Goal: Use online tool/utility: Use online tool/utility

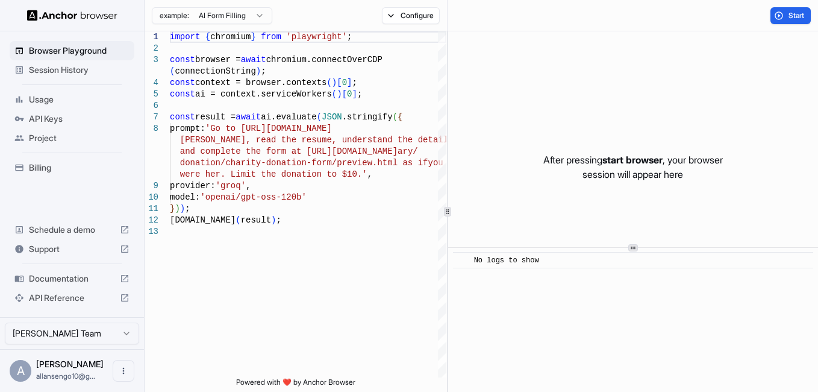
click at [242, 15] on html "Browser Playground Session History Usage API Keys Project Billing Schedule a de…" at bounding box center [409, 196] width 818 height 392
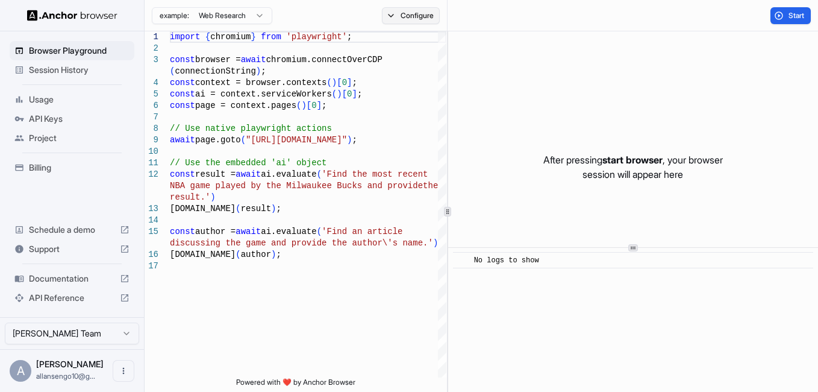
click at [392, 16] on button "Configure" at bounding box center [411, 15] width 58 height 17
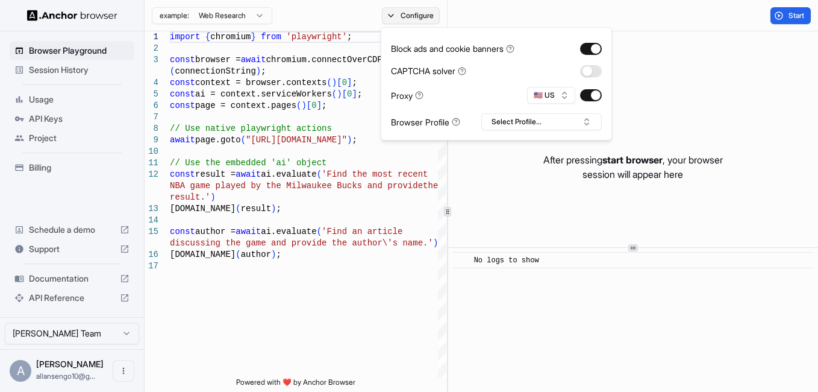
click at [392, 16] on button "Configure" at bounding box center [411, 15] width 58 height 17
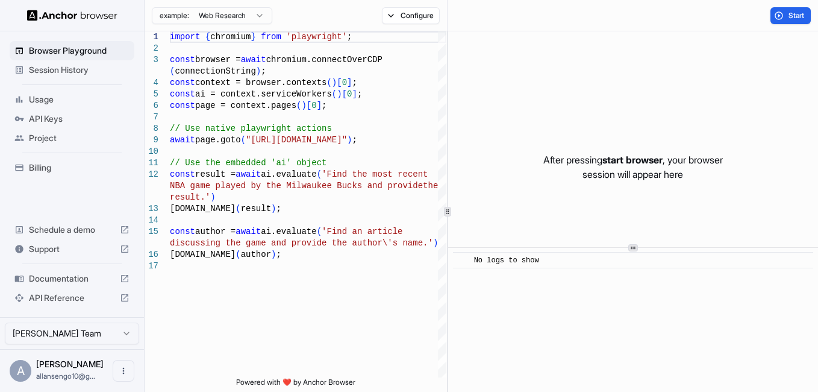
click at [254, 15] on html "Browser Playground Session History Usage API Keys Project Billing Schedule a de…" at bounding box center [409, 196] width 818 height 392
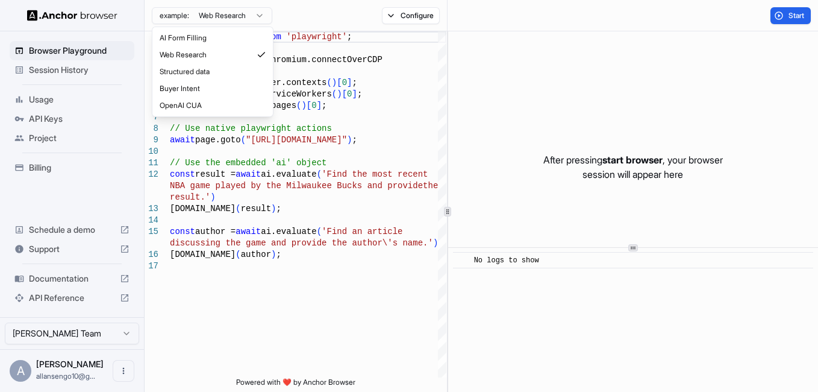
click at [254, 15] on html "Browser Playground Session History Usage API Keys Project Billing Schedule a de…" at bounding box center [409, 196] width 818 height 392
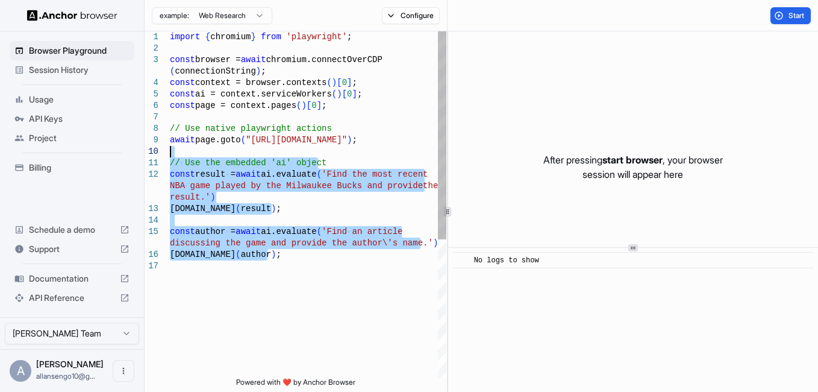
type textarea "**********"
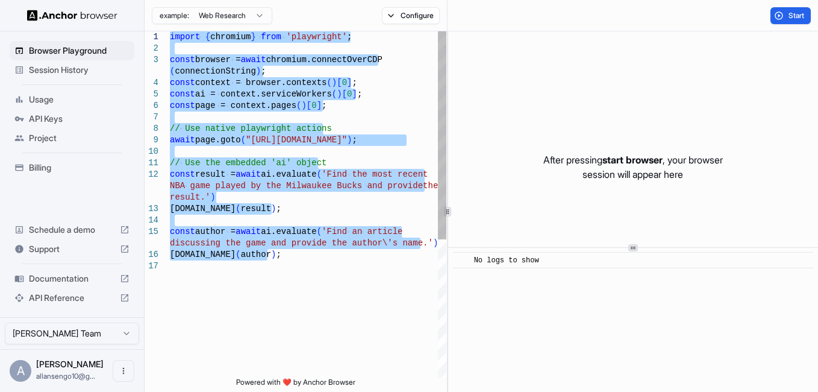
drag, startPoint x: 281, startPoint y: 256, endPoint x: 164, endPoint y: 33, distance: 252.1
click at [170, 33] on div "import { chromium } from 'playwright' ; const browser = await chromium.connectO…" at bounding box center [308, 318] width 277 height 575
click at [475, 174] on div "After pressing start browser , your browser session will appear here" at bounding box center [633, 166] width 370 height 271
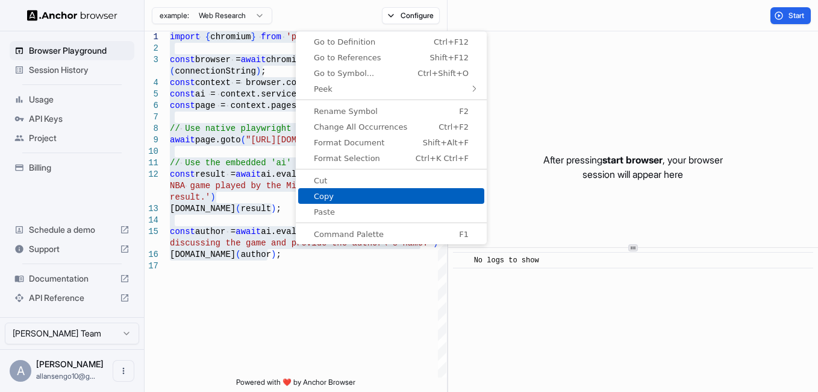
click at [330, 193] on span "Copy" at bounding box center [391, 196] width 186 height 8
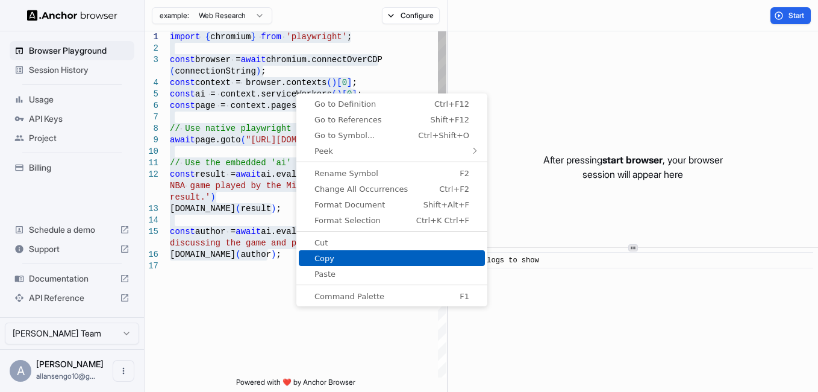
click at [350, 254] on span "Copy" at bounding box center [392, 258] width 186 height 8
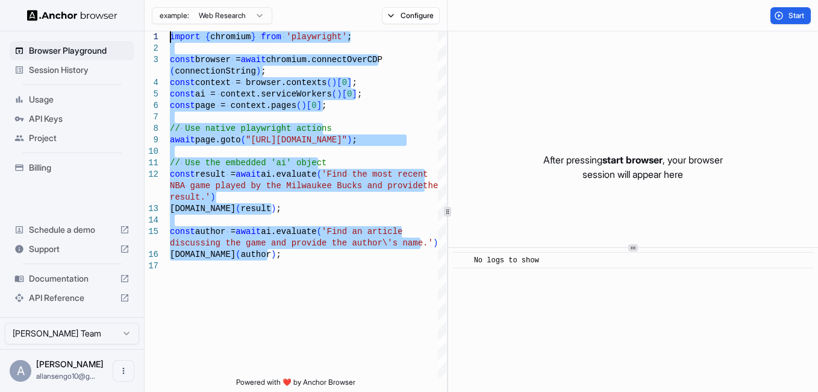
click at [99, 327] on html "Browser Playground Session History Usage API Keys Project Billing Schedule a de…" at bounding box center [409, 196] width 818 height 392
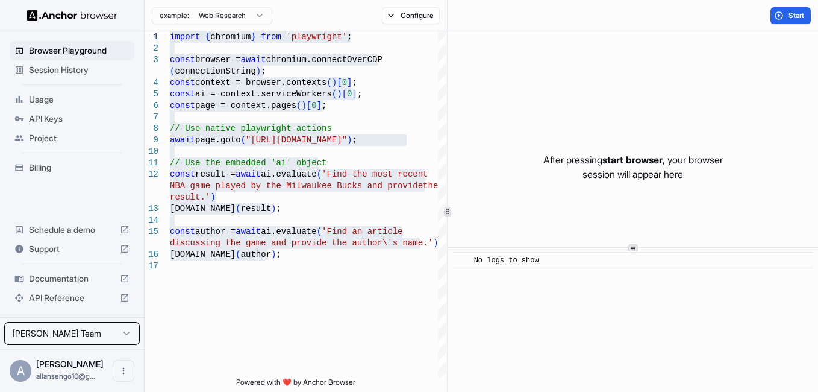
click at [101, 333] on html "Browser Playground Session History Usage API Keys Project Billing Schedule a de…" at bounding box center [409, 196] width 818 height 392
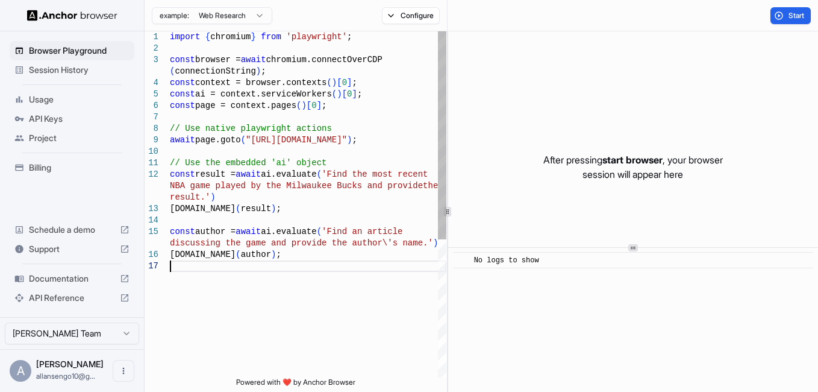
click at [212, 282] on div "import { chromium } from 'playwright' ; const browser = await chromium.connectO…" at bounding box center [308, 318] width 277 height 575
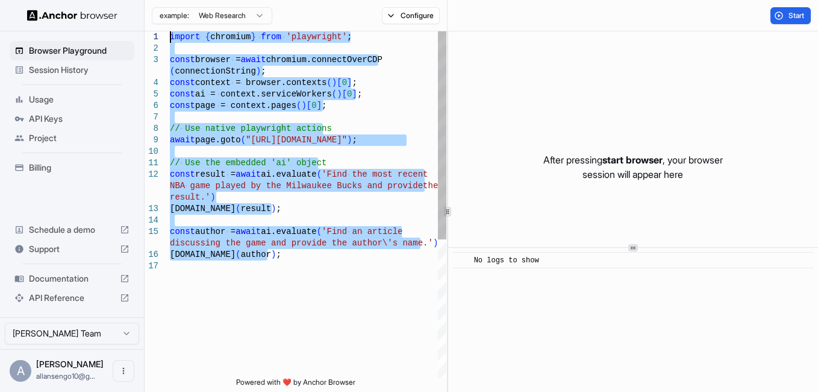
drag, startPoint x: 273, startPoint y: 256, endPoint x: 166, endPoint y: 41, distance: 240.4
click at [170, 41] on div "import { chromium } from 'playwright' ; const browser = await chromium.connectO…" at bounding box center [308, 318] width 277 height 575
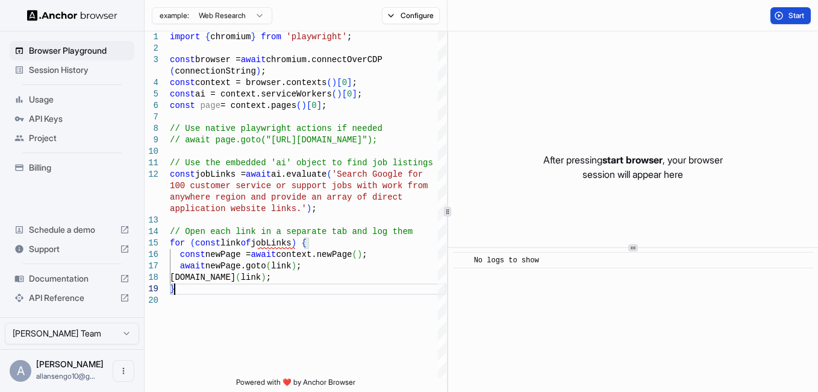
click at [797, 8] on button "Start" at bounding box center [791, 15] width 40 height 17
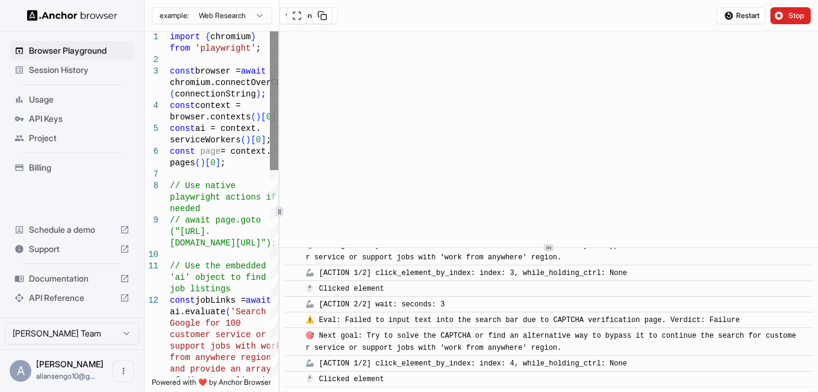
scroll to position [934, 0]
click at [205, 227] on div "**********" at bounding box center [482, 211] width 674 height 360
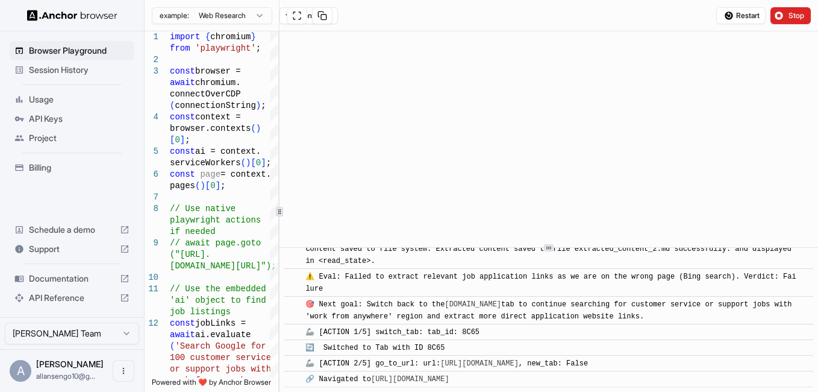
scroll to position [3520, 0]
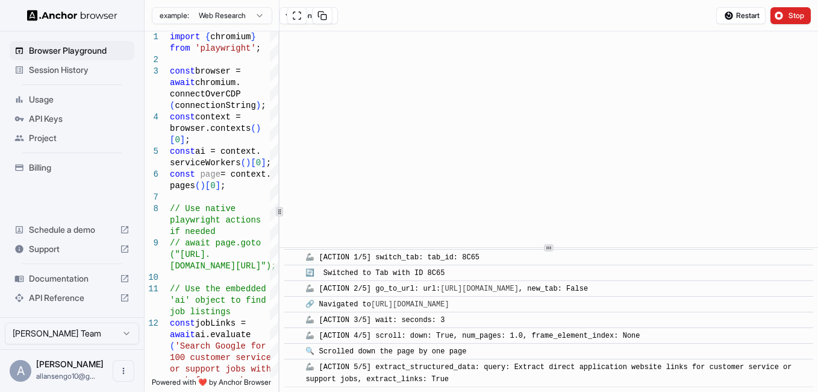
click at [788, 7] on button "Stop" at bounding box center [791, 15] width 40 height 17
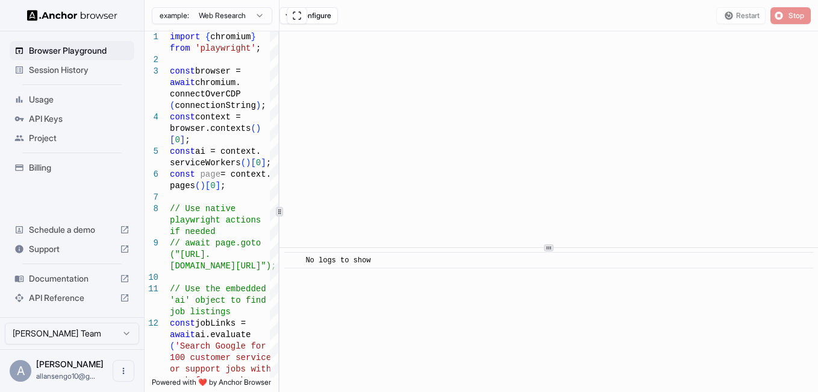
scroll to position [0, 0]
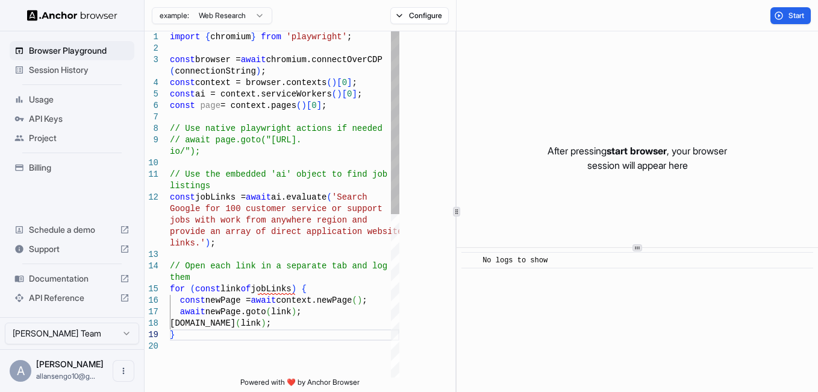
click at [457, 254] on div at bounding box center [456, 211] width 1 height 360
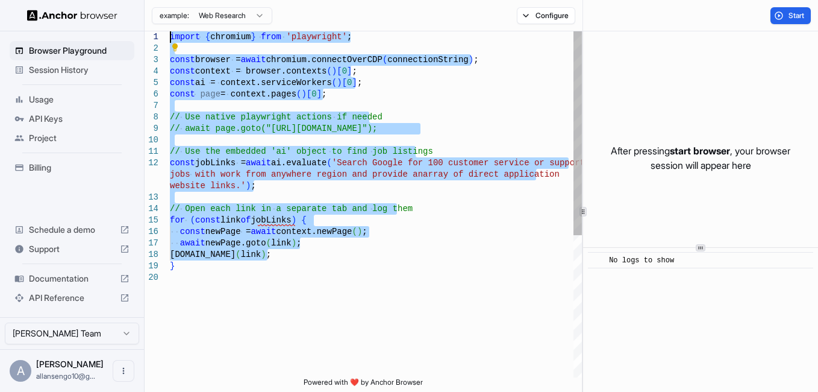
drag, startPoint x: 266, startPoint y: 188, endPoint x: 168, endPoint y: 42, distance: 175.9
click at [170, 42] on div "import { chromium } from 'playwright' ; const browser = await chromium.connectO…" at bounding box center [376, 324] width 412 height 586
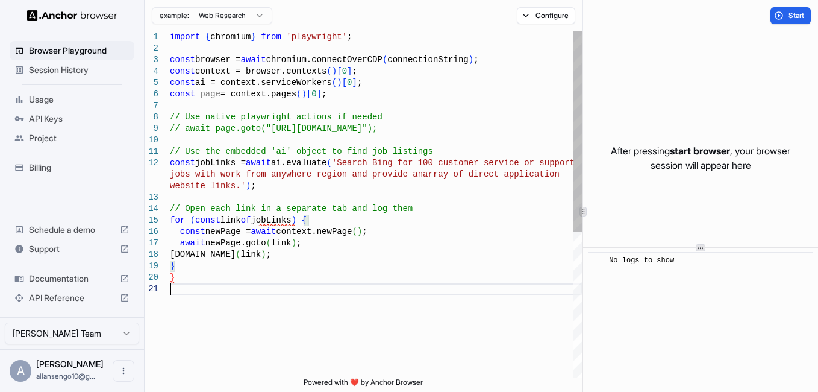
click at [216, 283] on div "import { chromium } from 'playwright' ; const browser = await chromium.connectO…" at bounding box center [376, 330] width 412 height 598
click at [779, 20] on button "Start" at bounding box center [791, 15] width 40 height 17
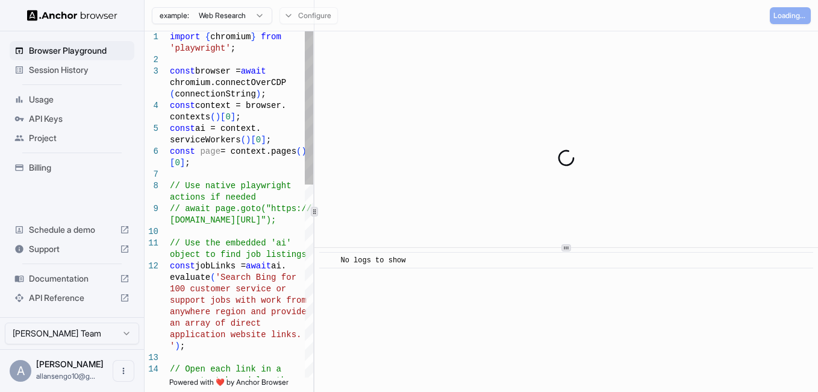
click at [315, 210] on icon at bounding box center [315, 212] width 6 height 6
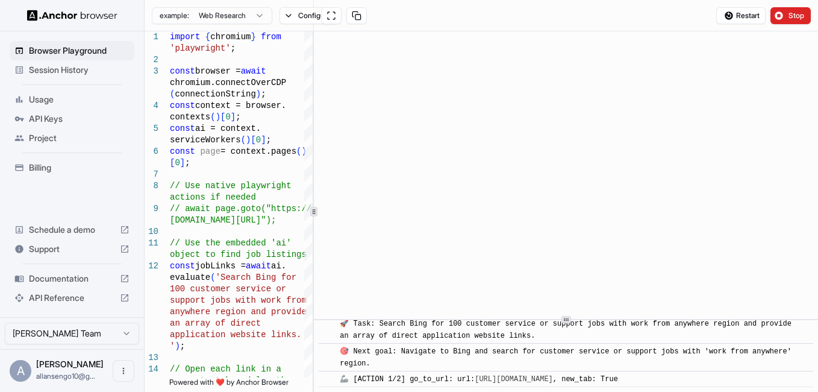
click at [558, 330] on div "​ [INFO] Started Execution ​ 🚀 Task: Search Bing for 100 customer service or su…" at bounding box center [566, 211] width 504 height 360
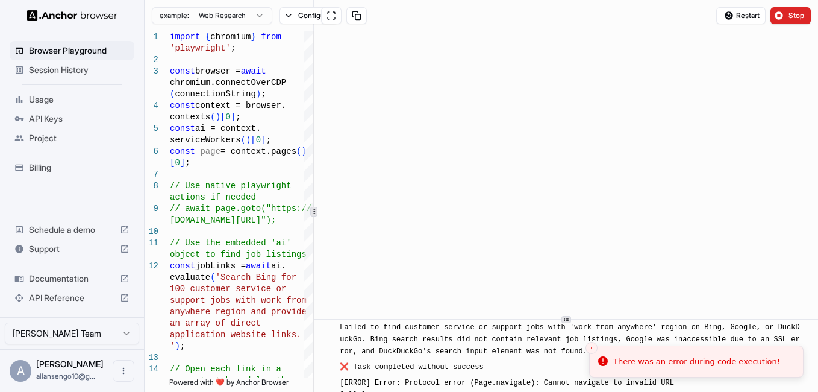
scroll to position [4056, 0]
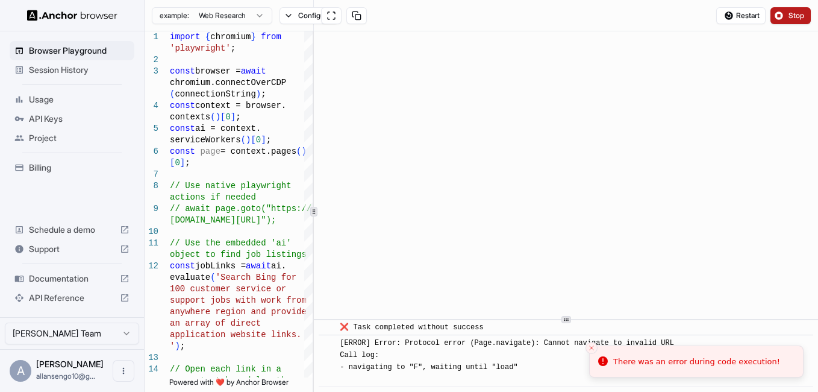
click at [791, 18] on span "Stop" at bounding box center [797, 16] width 17 height 10
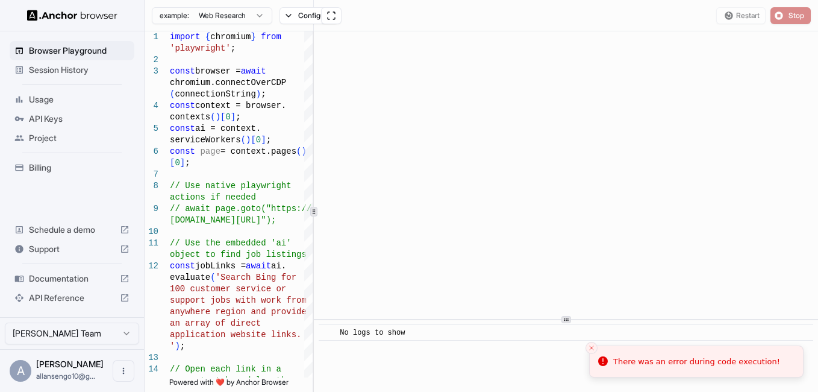
scroll to position [0, 0]
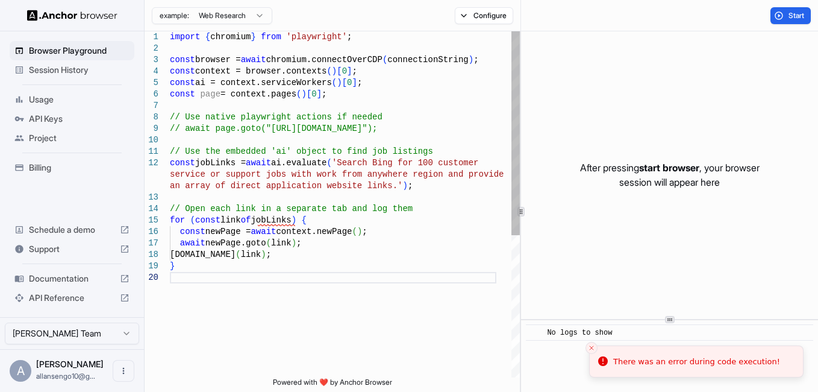
click at [556, 224] on div "1 2 3 4 5 6 7 8 9 10 11 12 13 14 15 16 17 18 19 20 import { chromium } from 'pl…" at bounding box center [482, 211] width 674 height 360
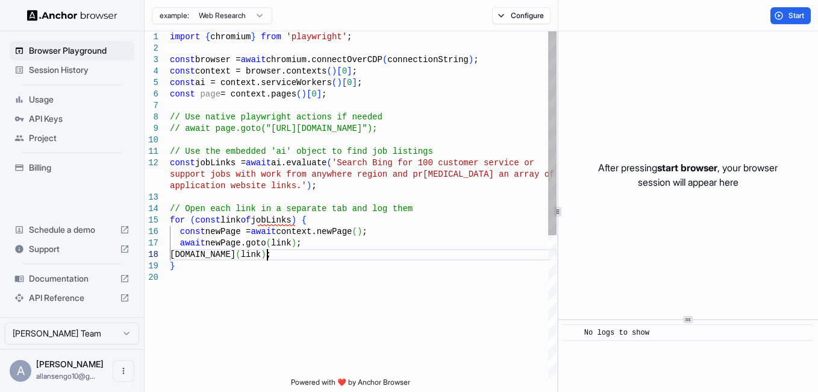
click at [316, 254] on div "import { chromium } from 'playwright' ; const browser = await chromium.connectO…" at bounding box center [363, 324] width 387 height 586
drag, startPoint x: 274, startPoint y: 261, endPoint x: 256, endPoint y: 262, distance: 18.1
click at [272, 261] on div "import { chromium } from 'playwright' ; const browser = await chromium.connectO…" at bounding box center [363, 324] width 387 height 586
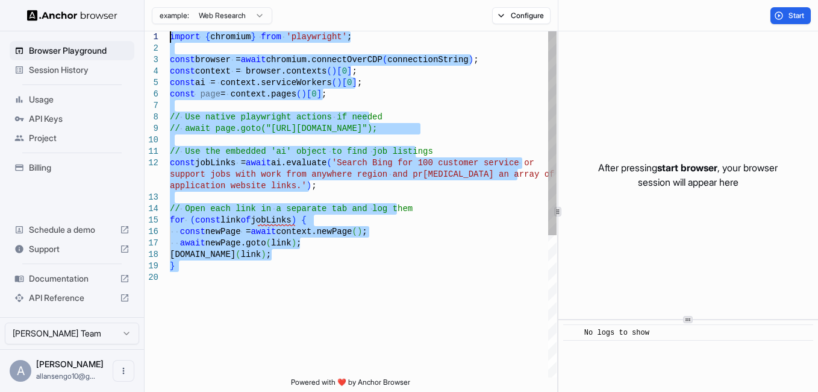
drag, startPoint x: 233, startPoint y: 272, endPoint x: 162, endPoint y: 39, distance: 243.1
click at [170, 39] on div "import { chromium } from 'playwright' ; const browser = await chromium.connectO…" at bounding box center [363, 324] width 387 height 586
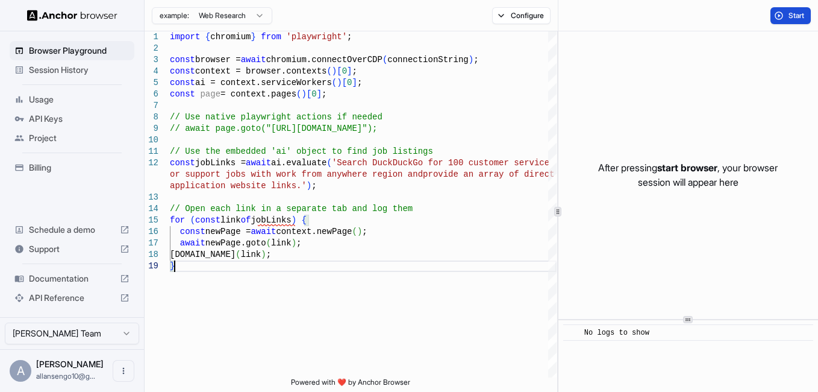
click at [777, 20] on button "Start" at bounding box center [791, 15] width 40 height 17
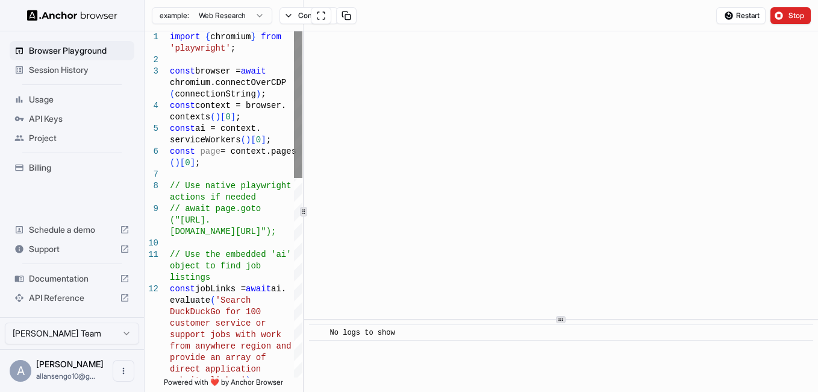
click at [301, 206] on div "**********" at bounding box center [482, 211] width 674 height 360
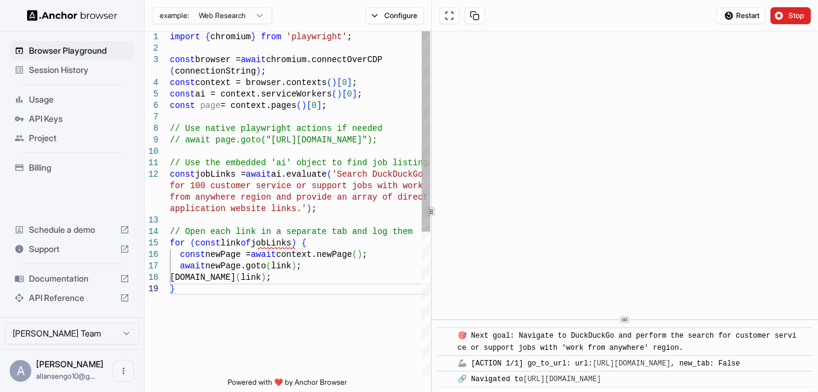
scroll to position [40, 0]
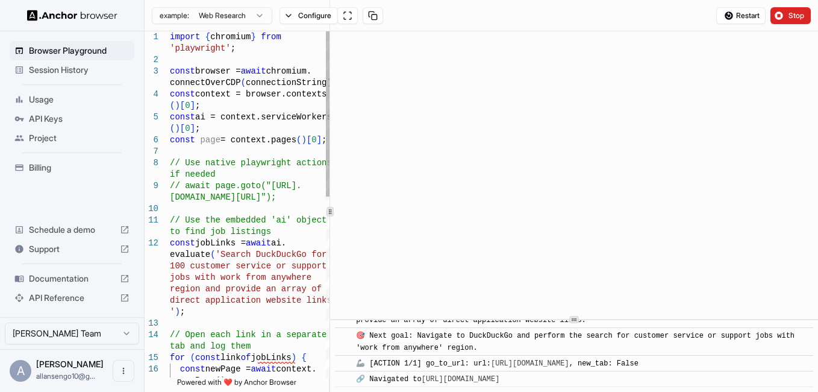
type textarea "**********"
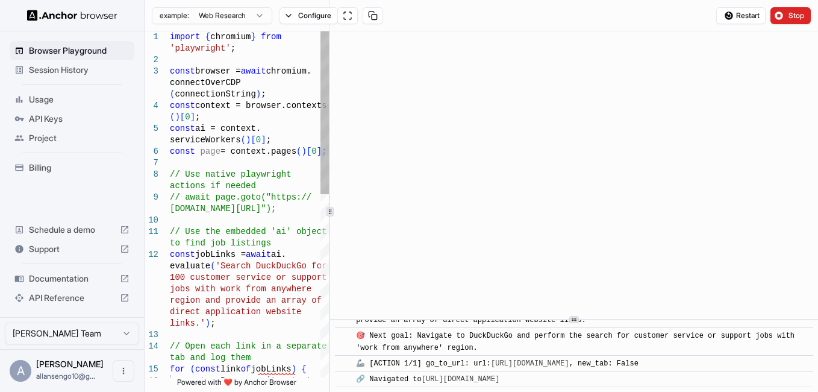
click at [333, 212] on div at bounding box center [330, 212] width 7 height 10
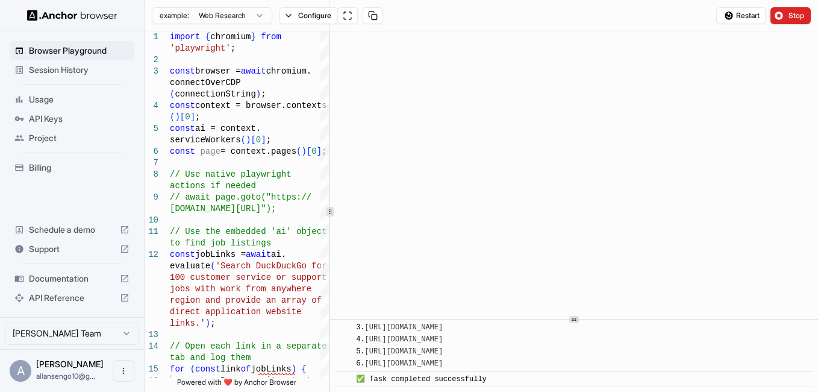
scroll to position [5342, 0]
